Goal: Task Accomplishment & Management: Use online tool/utility

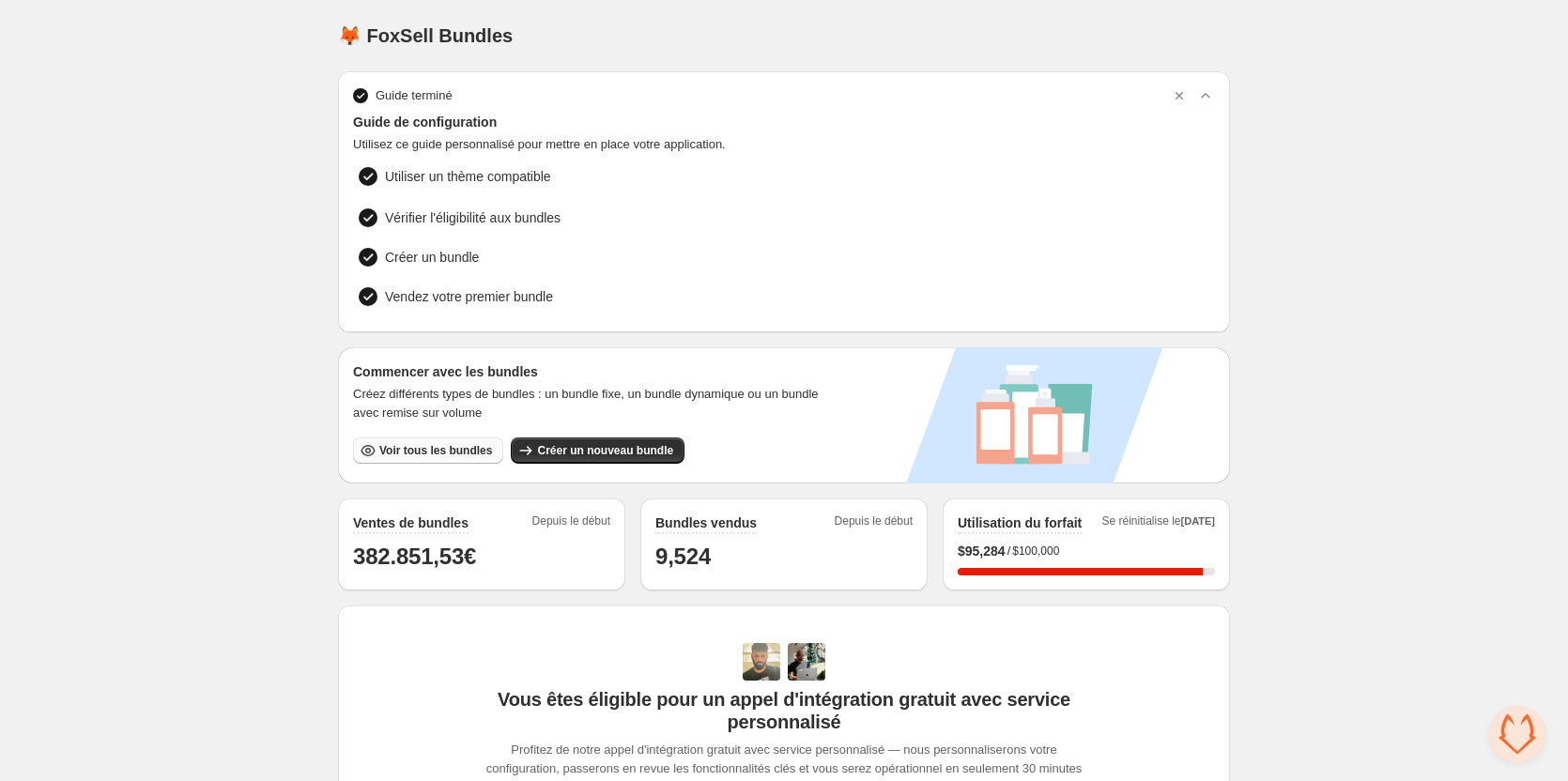
click at [420, 453] on span "Voir tous les bundles" at bounding box center [435, 450] width 113 height 15
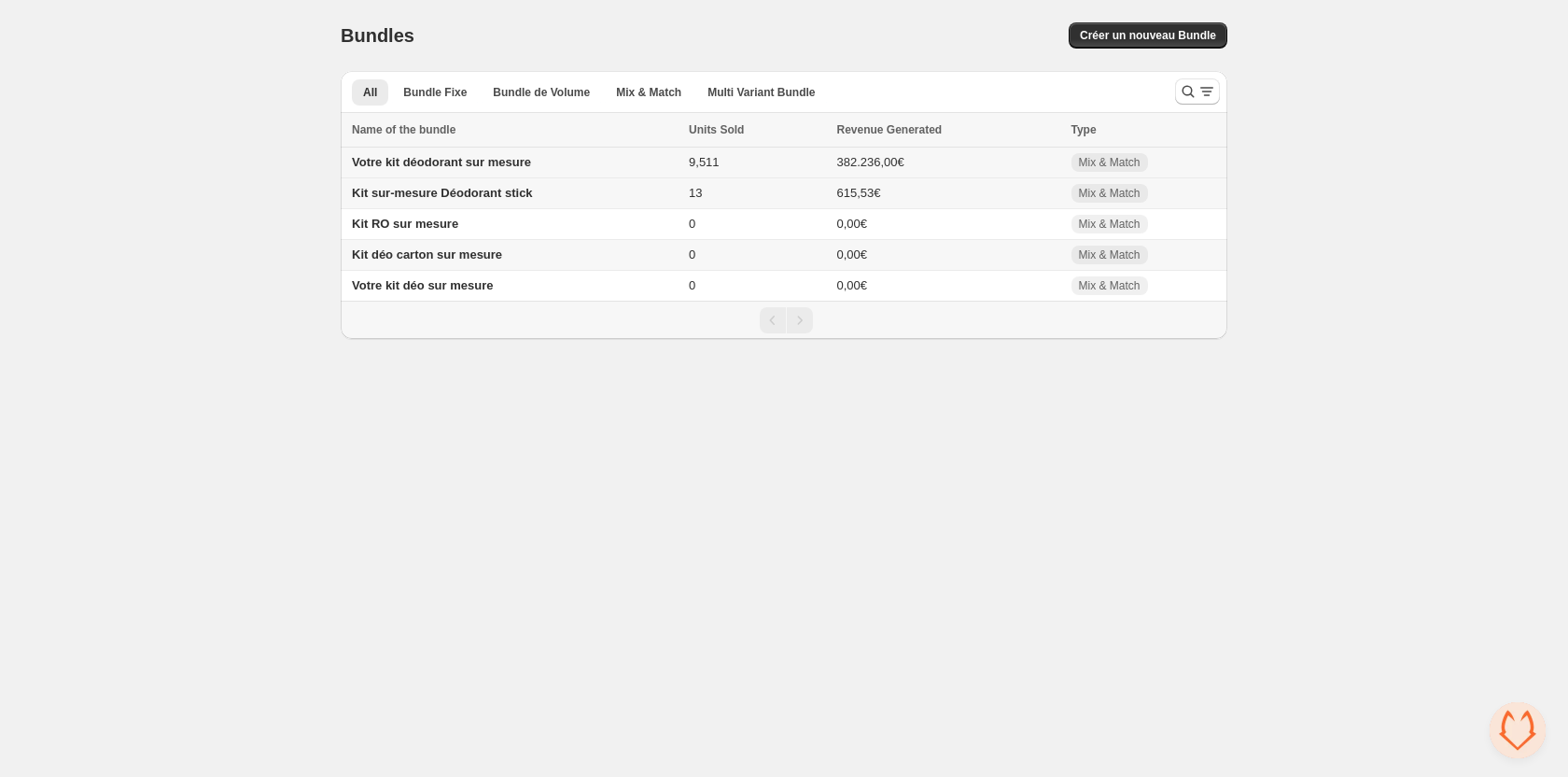
click at [485, 169] on span "Votre kit déodorant sur mesure" at bounding box center [441, 162] width 179 height 14
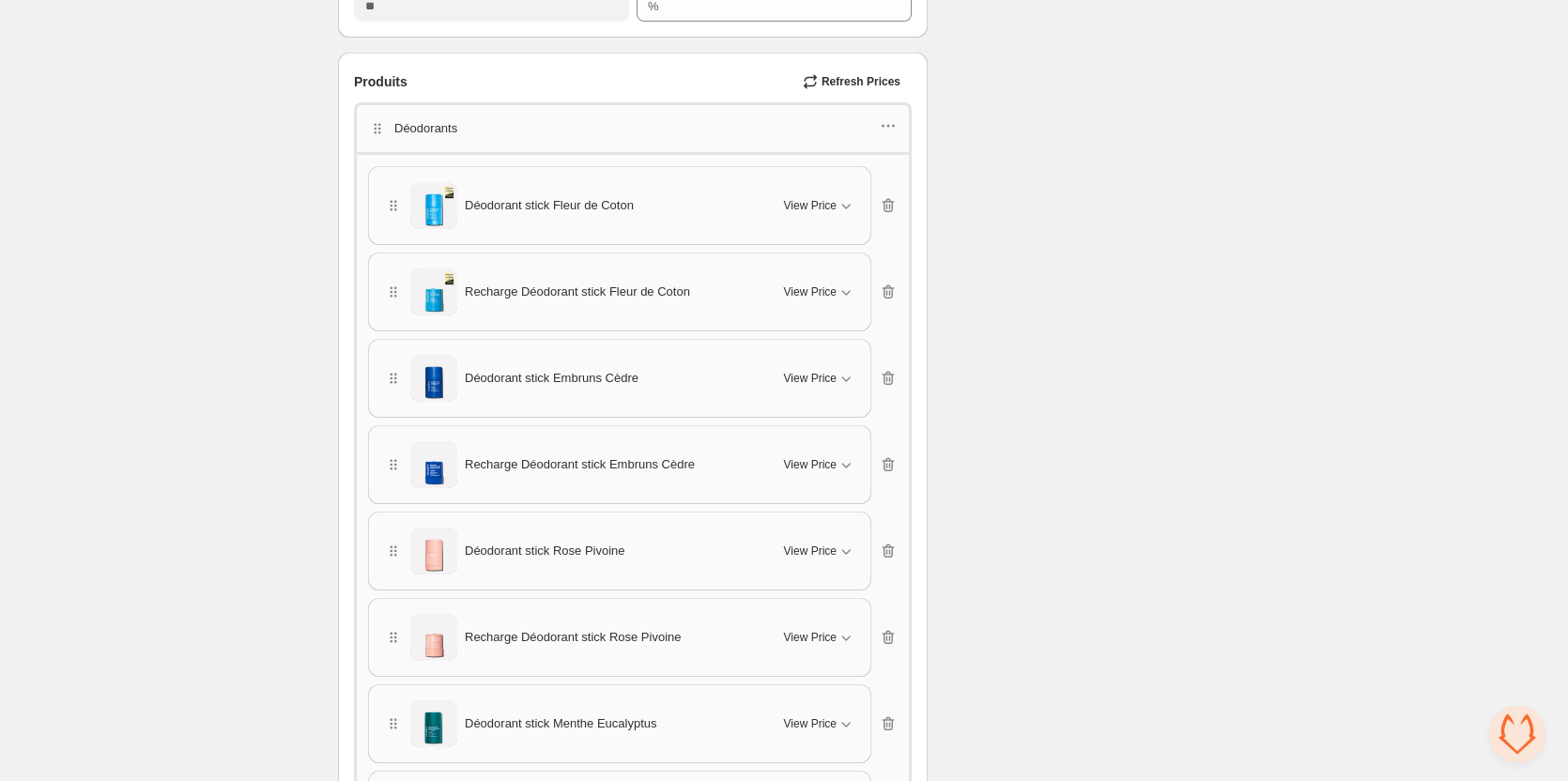
scroll to position [1126, 0]
click at [897, 130] on div "Déodorants" at bounding box center [632, 129] width 558 height 49
click at [886, 121] on icon "button" at bounding box center [887, 127] width 18 height 18
click at [876, 186] on span "Edit products" at bounding box center [900, 194] width 102 height 18
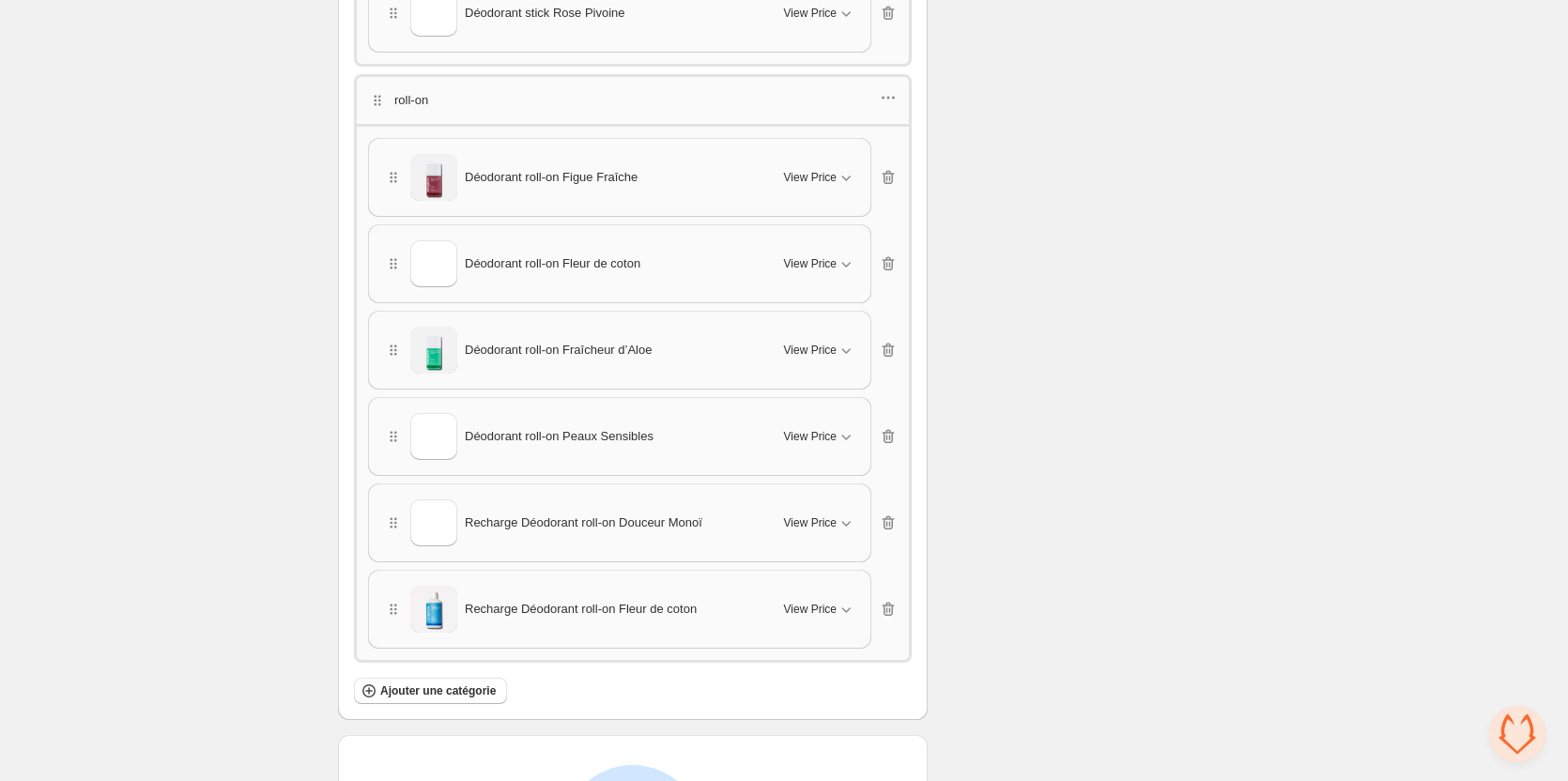
scroll to position [2824, 0]
